Goal: Information Seeking & Learning: Learn about a topic

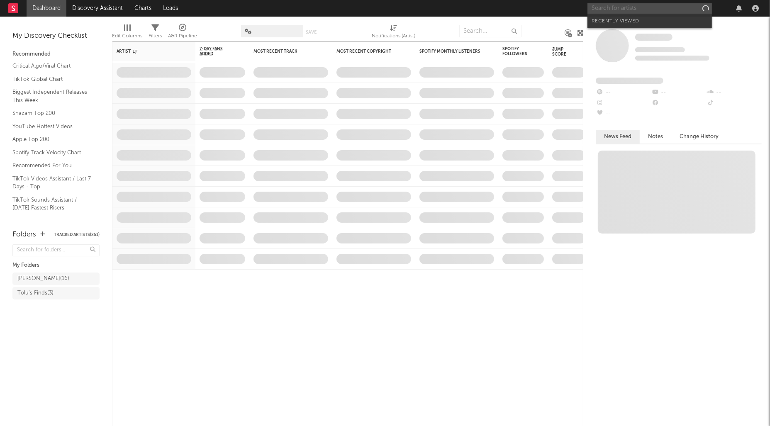
click at [629, 12] on input "text" at bounding box center [650, 8] width 124 height 10
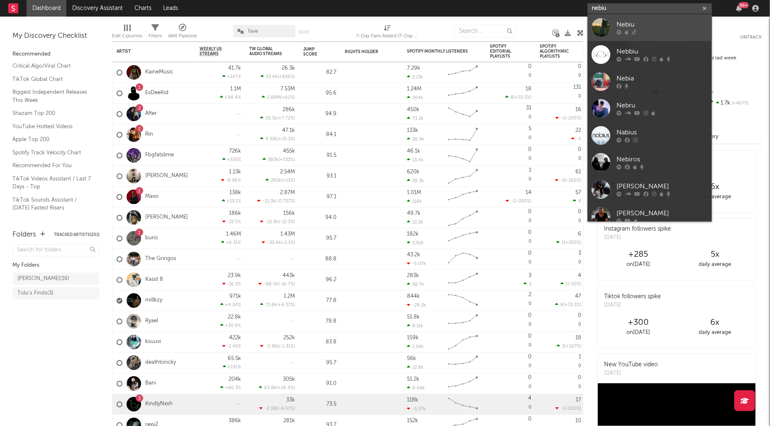
type input "nebiu"
click at [642, 27] on div "Nebiu" at bounding box center [662, 25] width 91 height 10
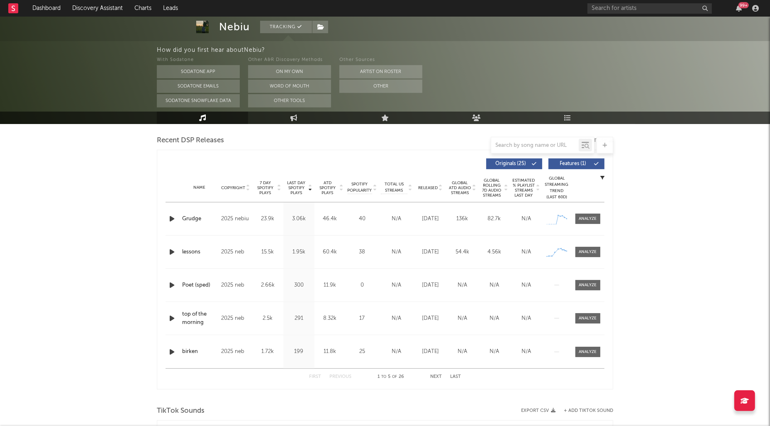
scroll to position [91, 0]
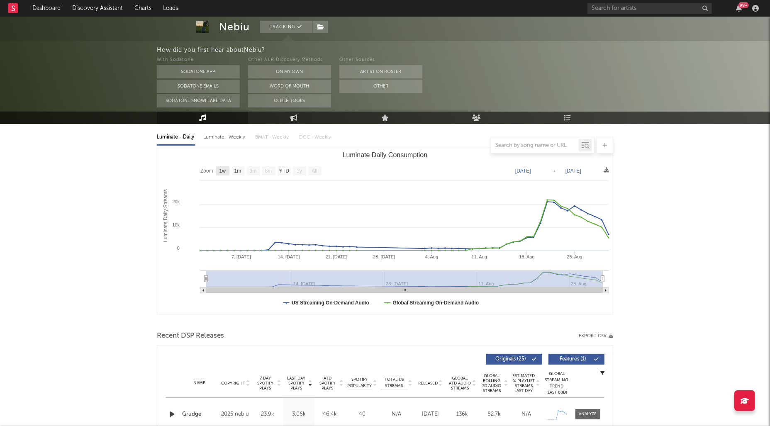
click at [223, 173] on text "1w" at bounding box center [222, 171] width 7 height 6
select select "1w"
type input "[DATE]"
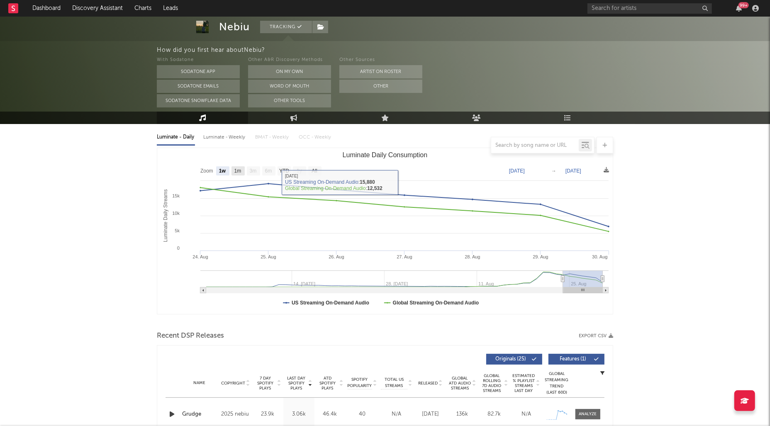
click at [237, 171] on text "1m" at bounding box center [237, 171] width 7 height 6
select select "1m"
type input "[DATE]"
